Goal: Task Accomplishment & Management: Manage account settings

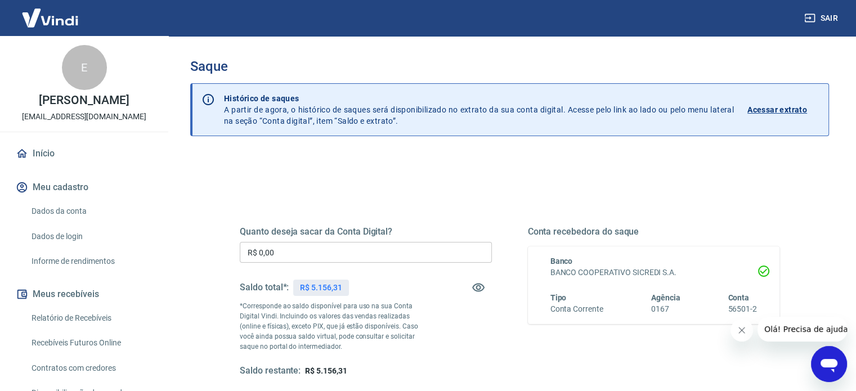
click at [363, 262] on input "R$ 0,00" at bounding box center [366, 252] width 252 height 21
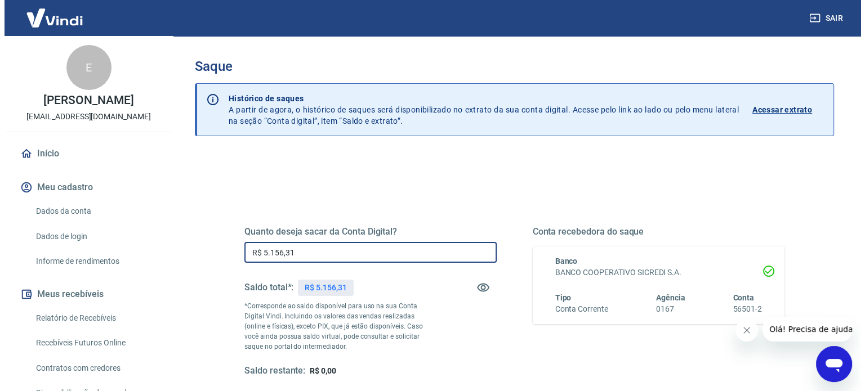
scroll to position [164, 0]
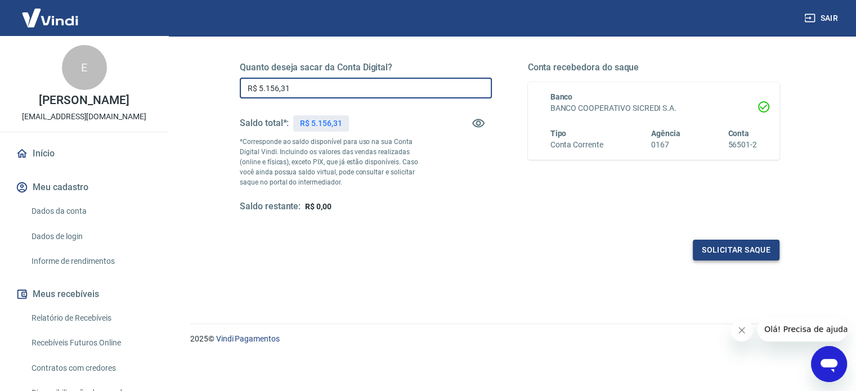
type input "R$ 5.156,31"
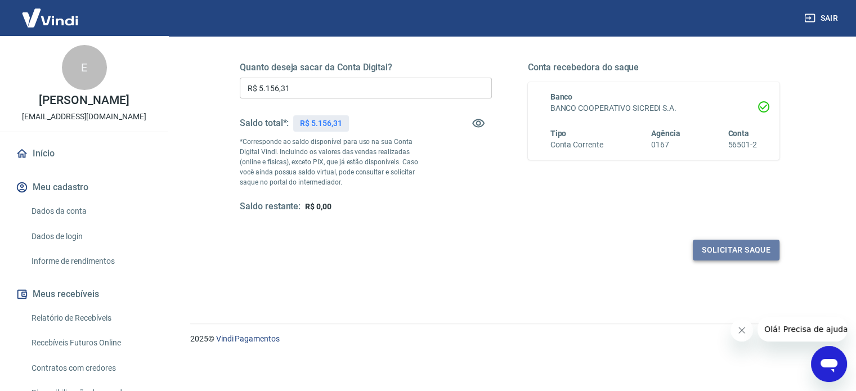
click at [747, 248] on button "Solicitar saque" at bounding box center [736, 250] width 87 height 21
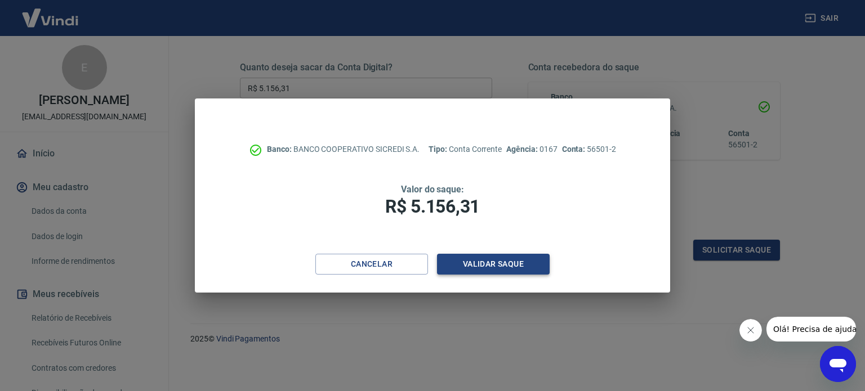
click at [528, 270] on button "Validar saque" at bounding box center [493, 264] width 113 height 21
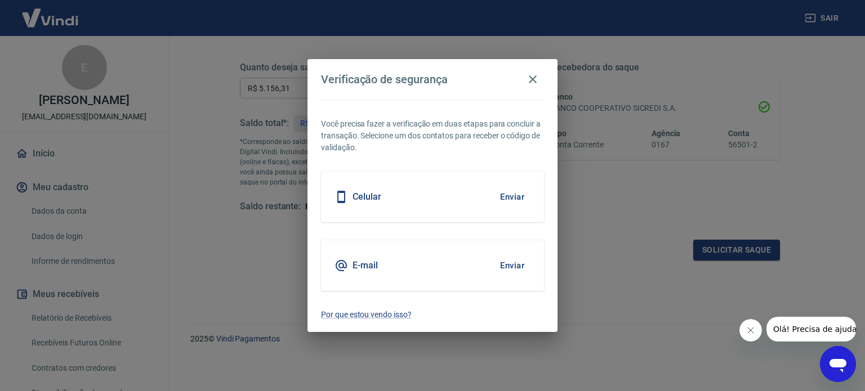
click at [513, 267] on button "Enviar" at bounding box center [512, 266] width 37 height 24
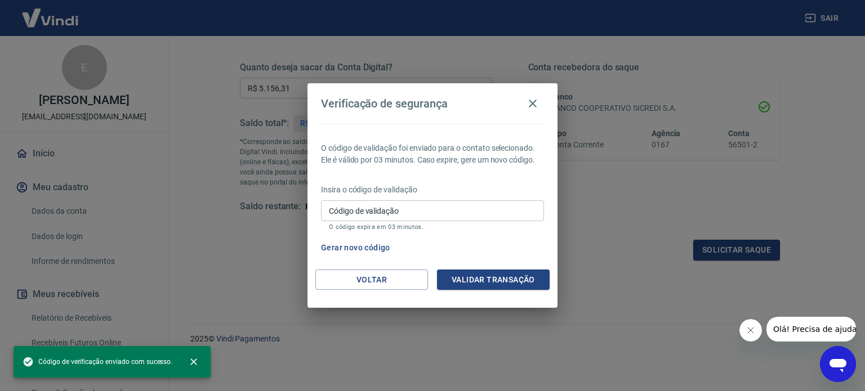
click at [362, 216] on input "Código de validação" at bounding box center [432, 210] width 223 height 21
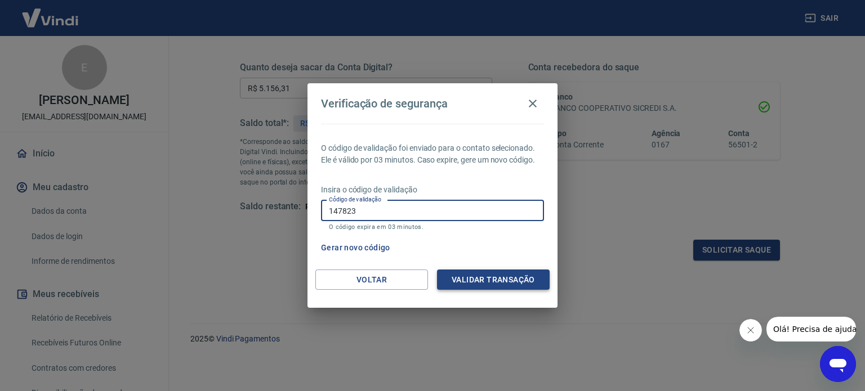
type input "147823"
click at [481, 279] on button "Validar transação" at bounding box center [493, 280] width 113 height 21
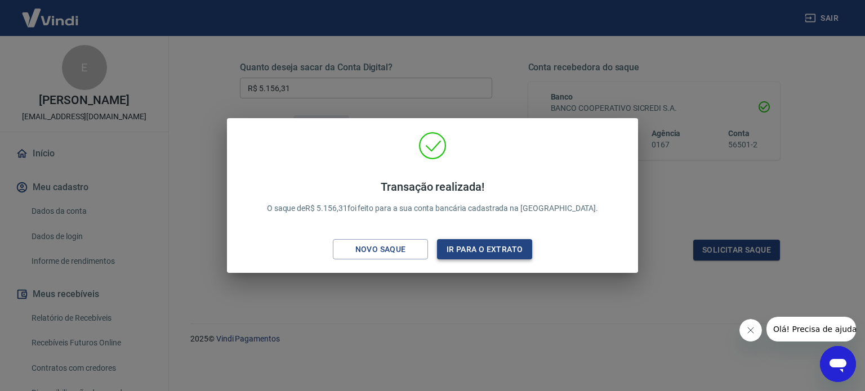
click at [481, 253] on button "Ir para o extrato" at bounding box center [484, 249] width 95 height 21
